Goal: Task Accomplishment & Management: Use online tool/utility

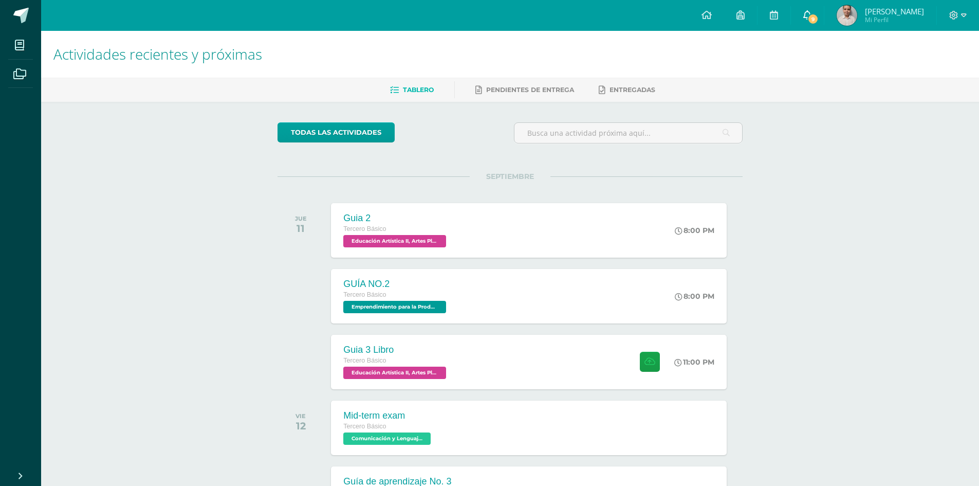
click at [807, 11] on icon at bounding box center [807, 14] width 8 height 9
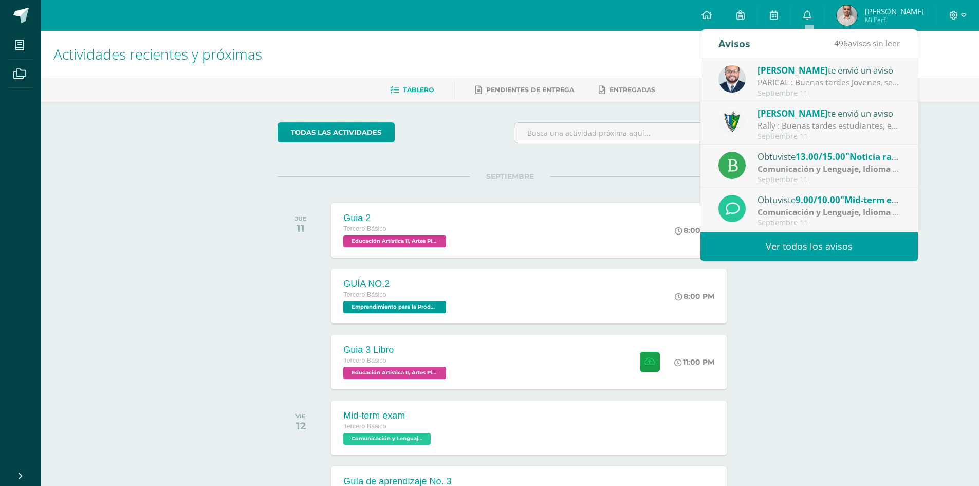
click at [860, 178] on div "Septiembre 11" at bounding box center [828, 179] width 143 height 9
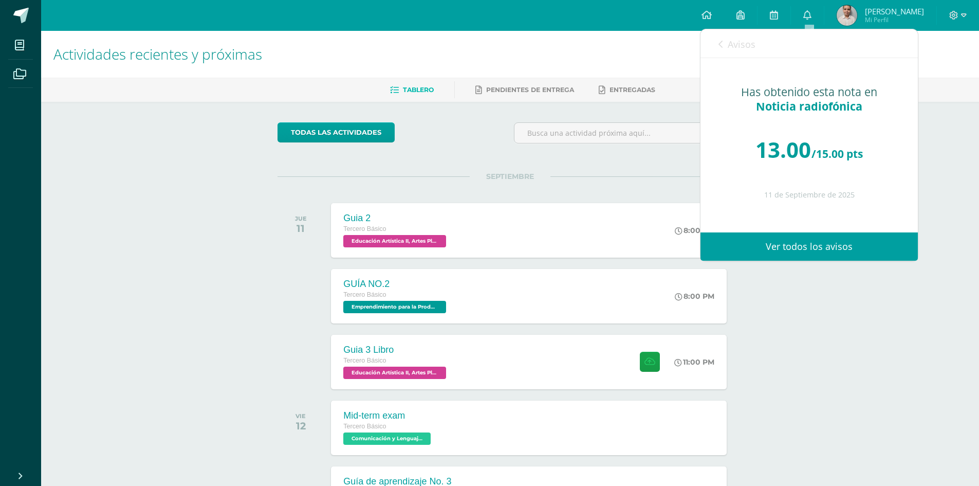
click at [720, 44] on icon at bounding box center [720, 44] width 4 height 8
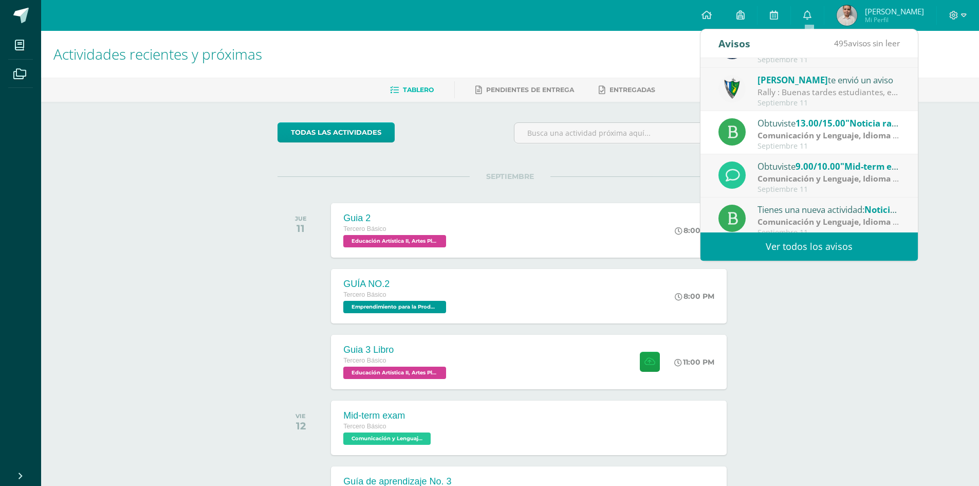
scroll to position [51, 0]
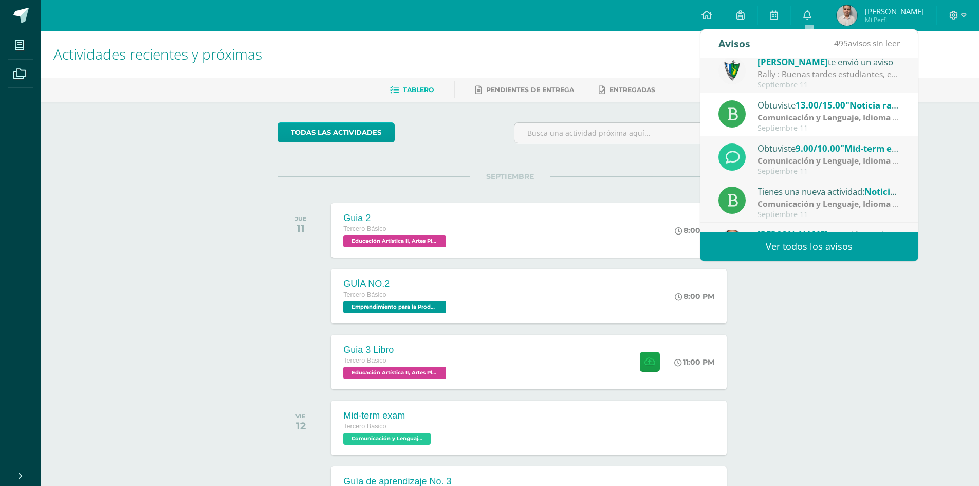
click at [868, 165] on strong "Comunicación y Lenguaje, Idioma Extranjero Inglés" at bounding box center [858, 160] width 203 height 11
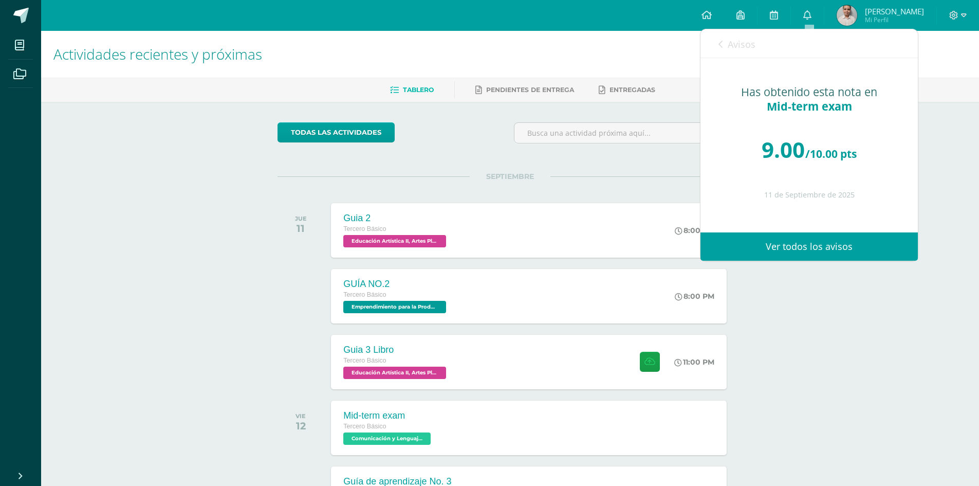
click at [713, 40] on div "Avisos 494 avisos sin leer Avisos" at bounding box center [808, 43] width 217 height 29
click at [718, 42] on icon at bounding box center [720, 44] width 4 height 8
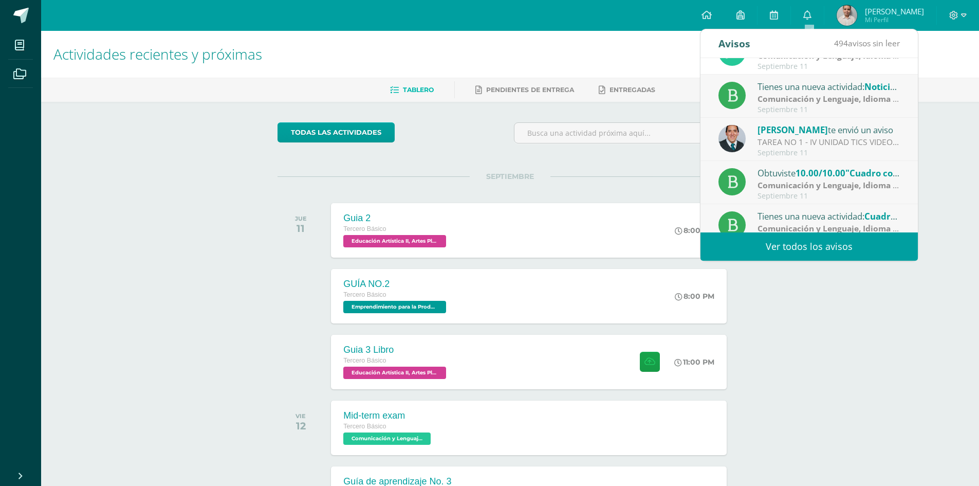
scroll to position [171, 0]
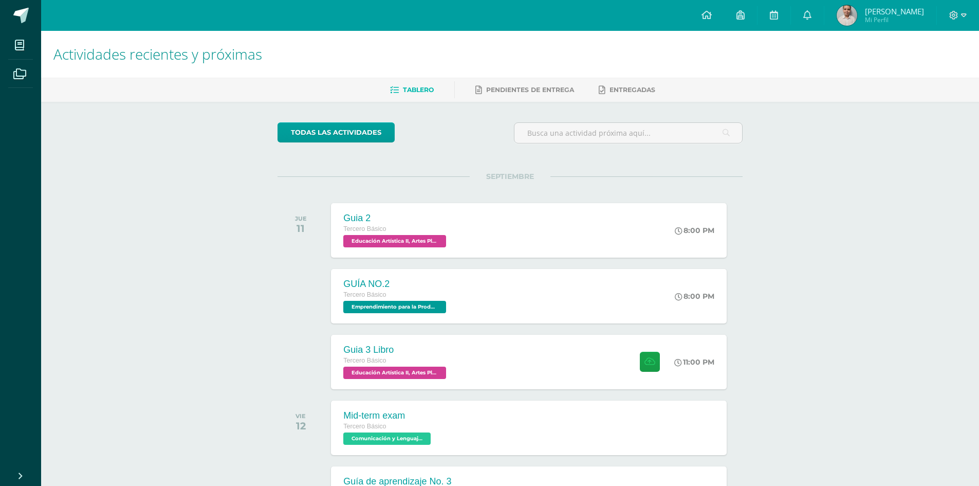
click at [891, 298] on div "Actividades recientes y próximas Tablero Pendientes de entrega Entregadas todas…" at bounding box center [510, 341] width 938 height 620
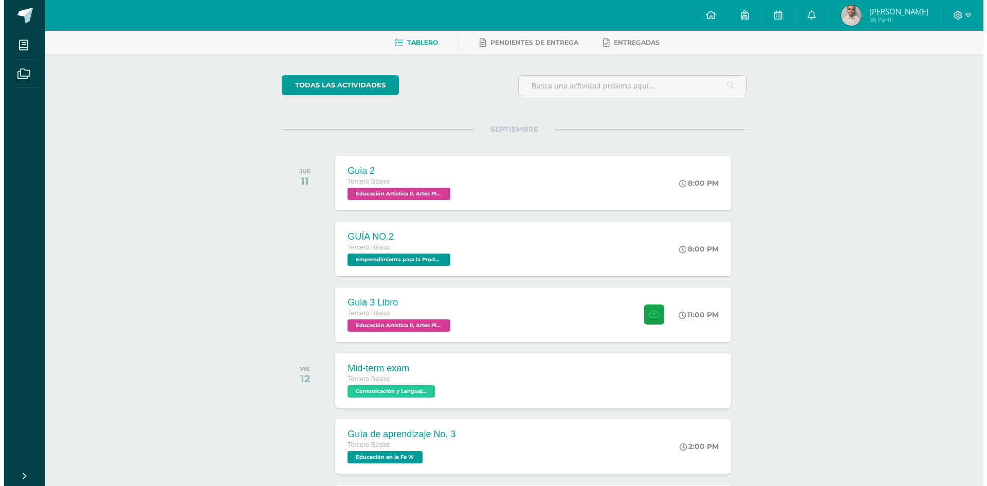
scroll to position [103, 0]
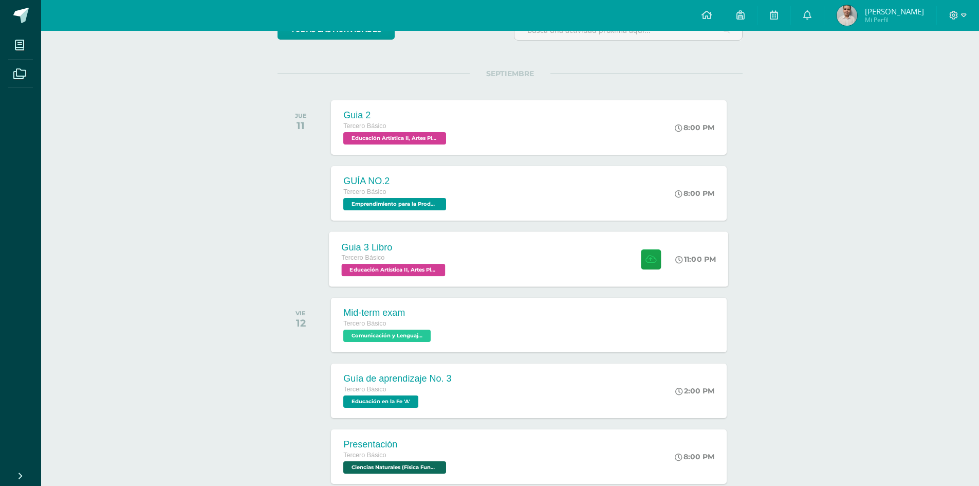
click at [469, 251] on div "Guia 3 Libro Tercero Básico Educación Artística II, Artes Plásticas 'A' 11:00 P…" at bounding box center [528, 258] width 399 height 55
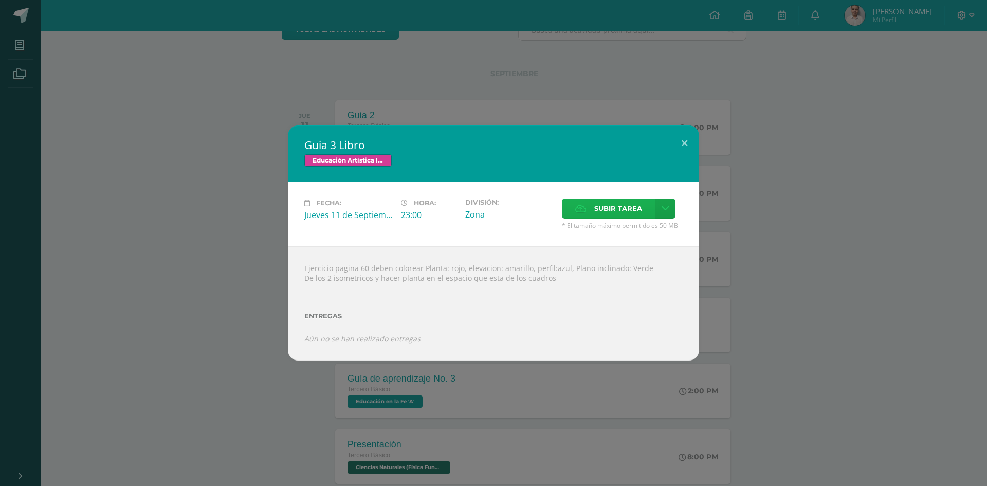
click at [611, 211] on span "Subir tarea" at bounding box center [618, 208] width 48 height 19
click at [0, 0] on input "Subir tarea" at bounding box center [0, 0] width 0 height 0
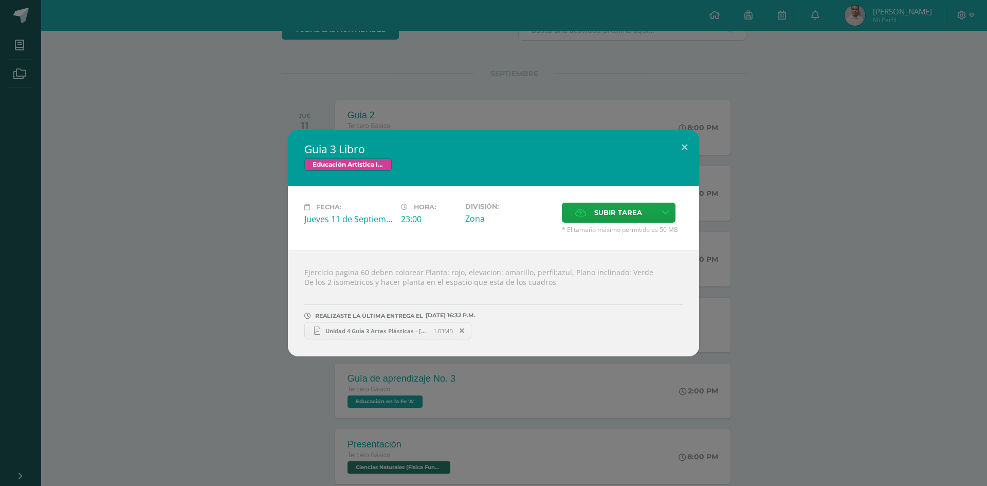
click at [212, 278] on div "Guia 3 Libro Educación Artística II, Artes Plásticas Fecha: [DATE] Hora: 23:00 …" at bounding box center [493, 243] width 978 height 227
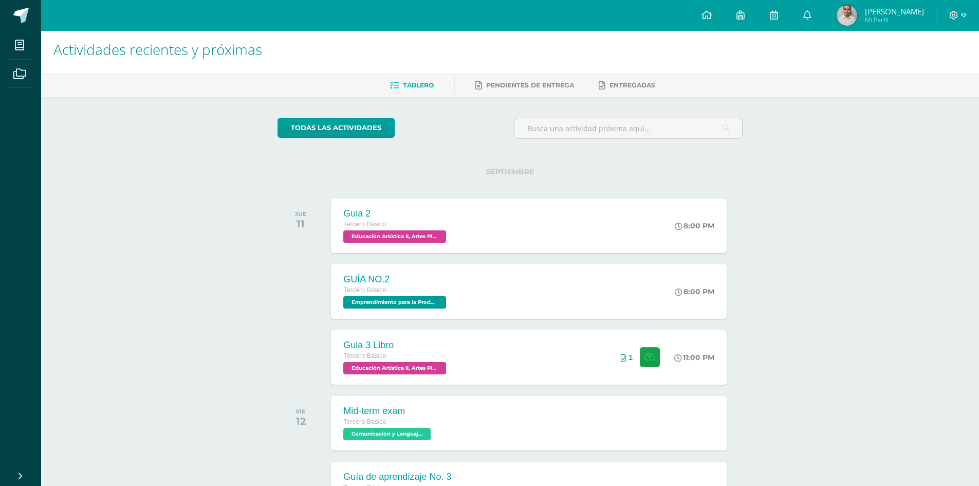
scroll to position [0, 0]
